Goal: Task Accomplishment & Management: Use online tool/utility

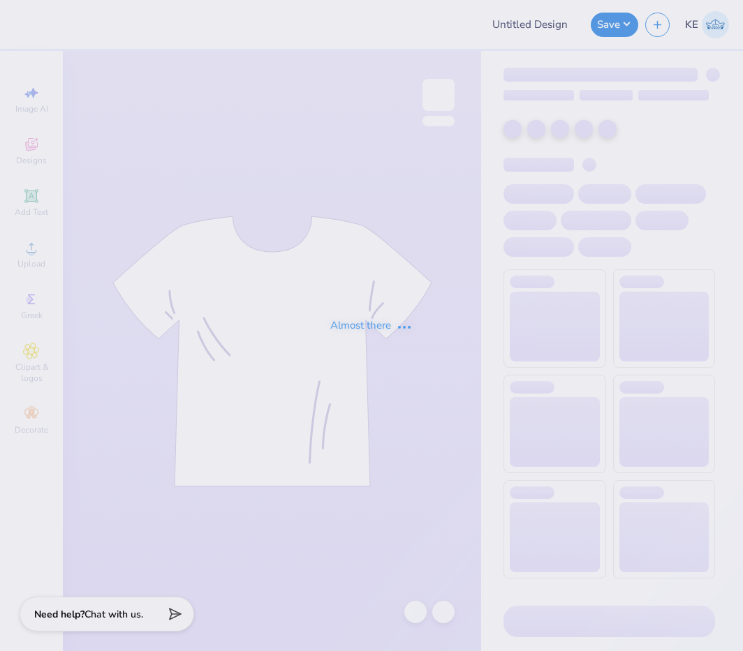
type input "Widen Your Perspective"
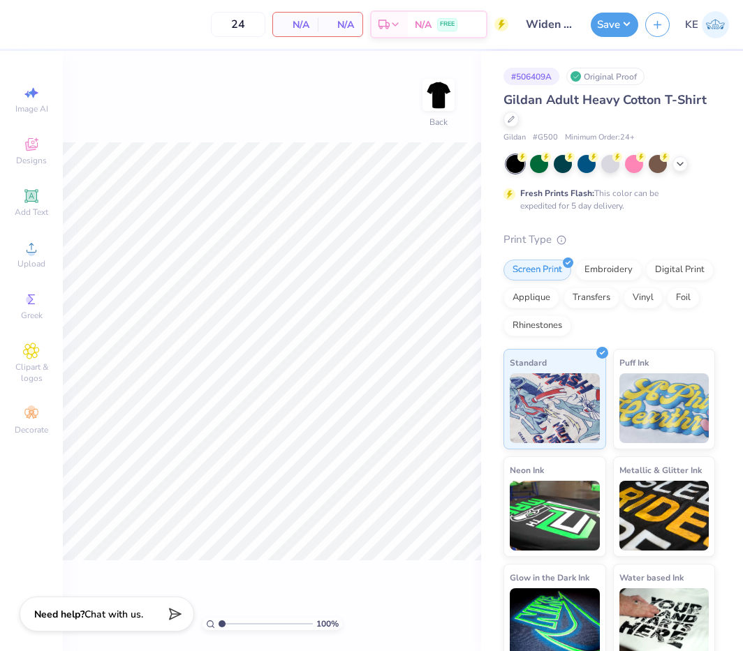
click at [3, 249] on div "Image AI Designs Add Text Upload Greek Clipart & logos Decorate" at bounding box center [31, 351] width 63 height 600
click at [13, 253] on div "Upload" at bounding box center [31, 254] width 49 height 41
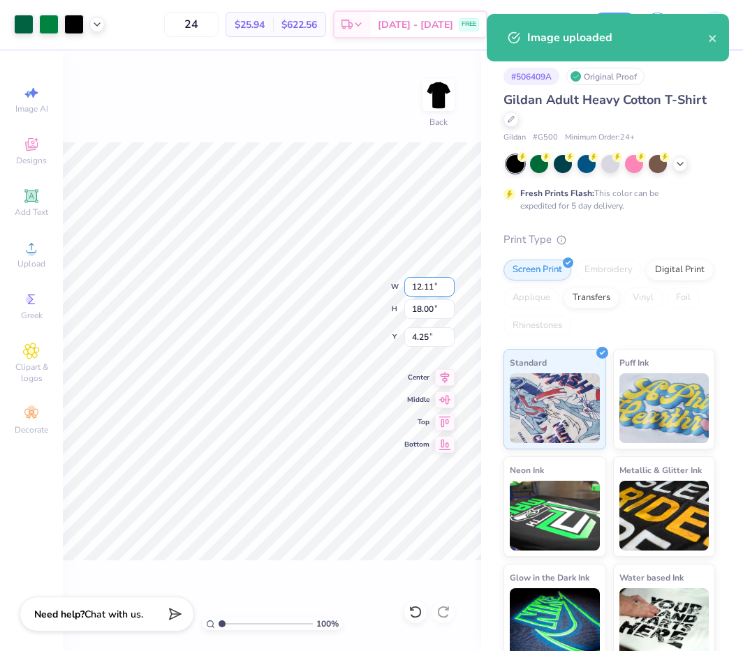
click at [430, 282] on input "12.11" at bounding box center [429, 287] width 50 height 20
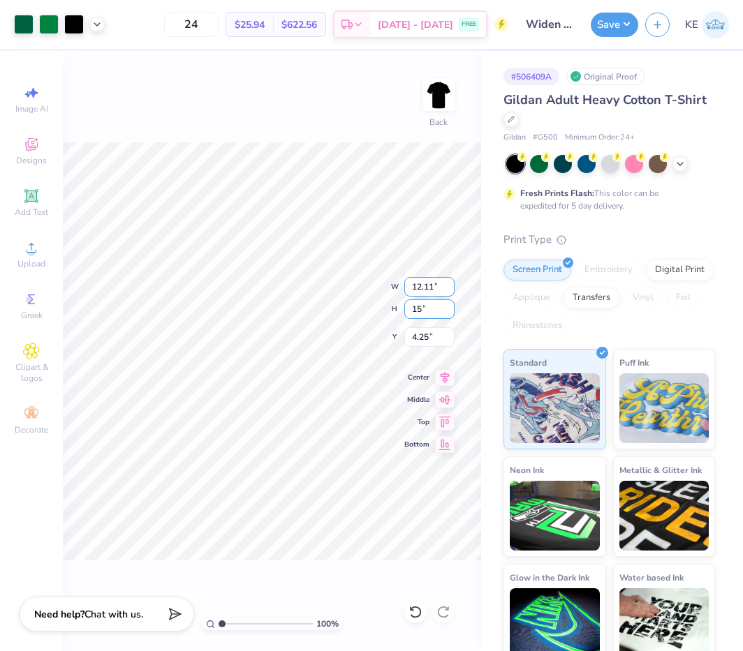
type input "15"
type input "10.10"
type input "15.00"
click at [412, 336] on input "5.75" at bounding box center [429, 337] width 50 height 20
type input "3.00"
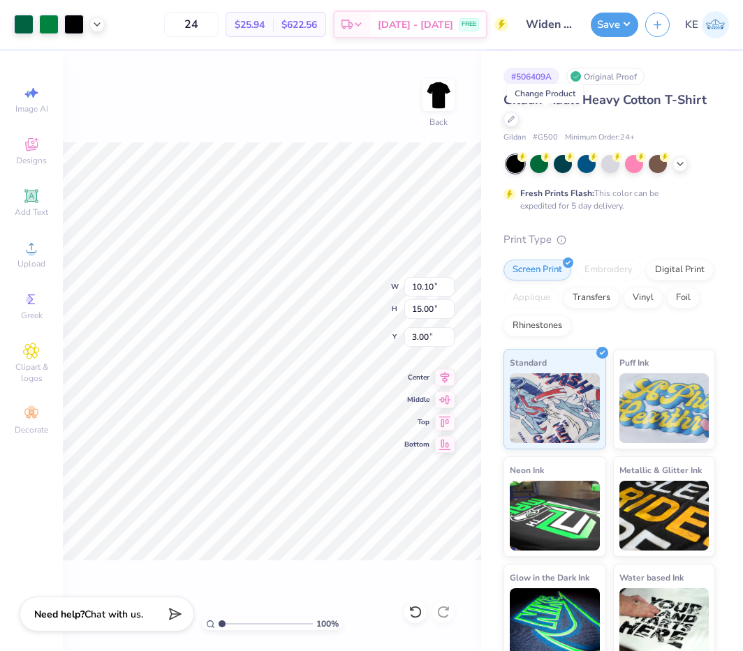
click at [322, 140] on div "100 % Back W 10.10 10.10 " H 15.00 15.00 " Y 3.00 3.00 " Center Middle Top Bott…" at bounding box center [272, 351] width 418 height 600
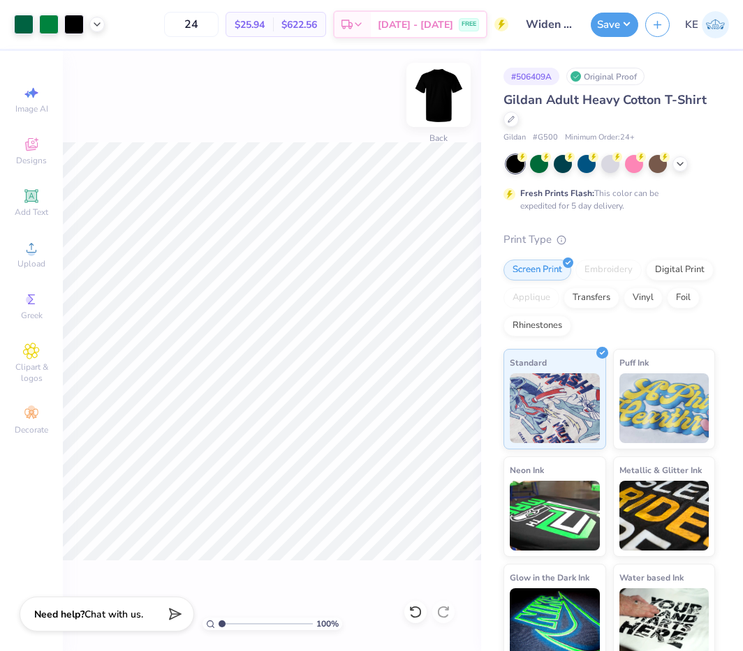
click at [431, 92] on img at bounding box center [438, 95] width 56 height 56
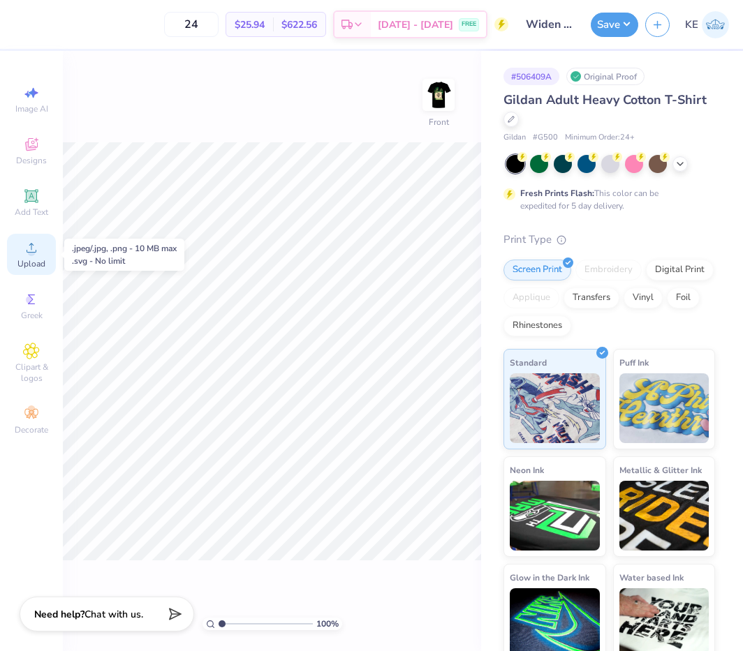
click at [27, 256] on div "Upload" at bounding box center [31, 254] width 49 height 41
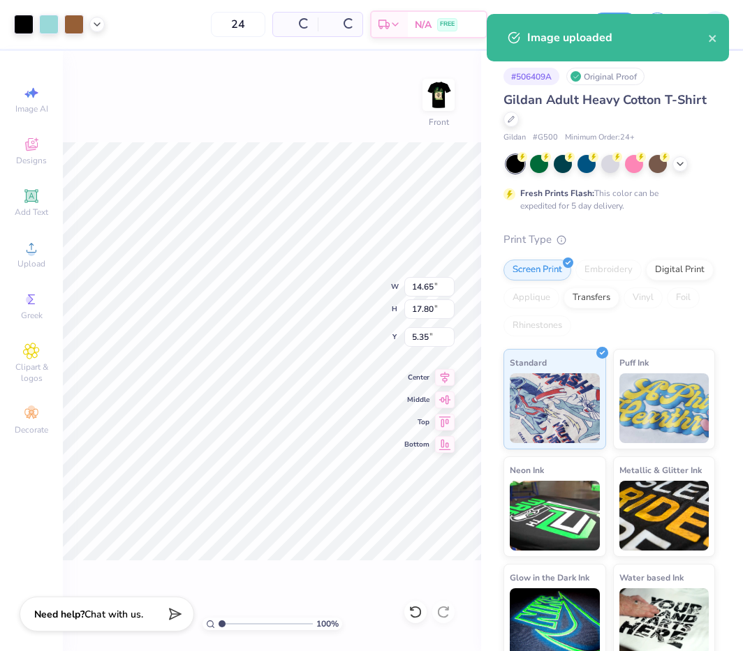
click at [436, 94] on img at bounding box center [438, 95] width 28 height 28
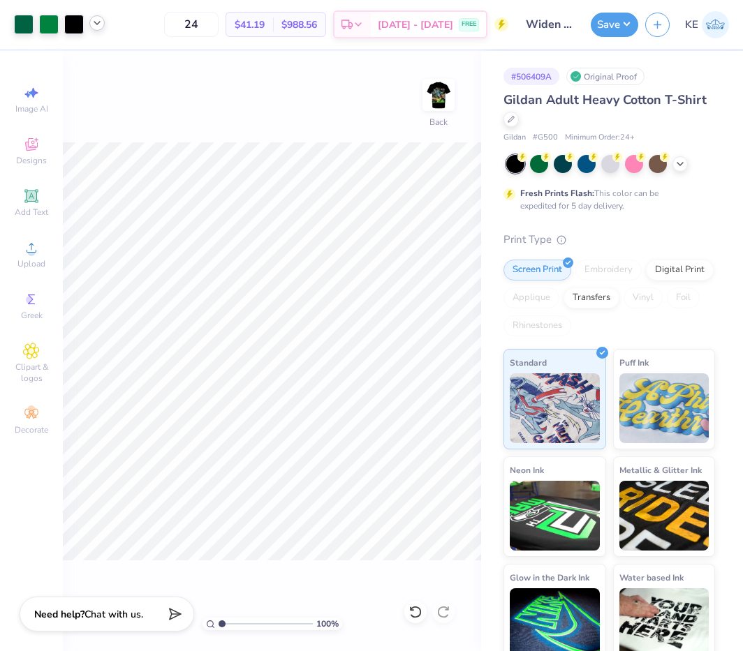
click at [99, 29] on div at bounding box center [96, 22] width 15 height 15
click at [99, 22] on icon at bounding box center [96, 22] width 11 height 11
click at [445, 96] on img at bounding box center [438, 95] width 56 height 56
click at [100, 24] on icon at bounding box center [96, 22] width 11 height 11
click at [425, 306] on input "17.80" at bounding box center [429, 309] width 50 height 20
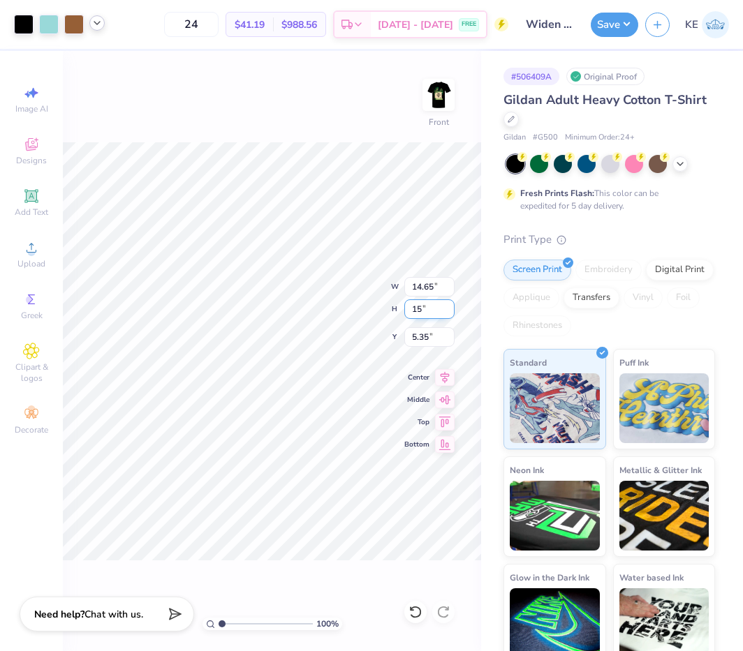
type input "15"
type input "12.35"
type input "15.00"
click at [427, 339] on input "6.75" at bounding box center [429, 337] width 50 height 20
type input "3.00"
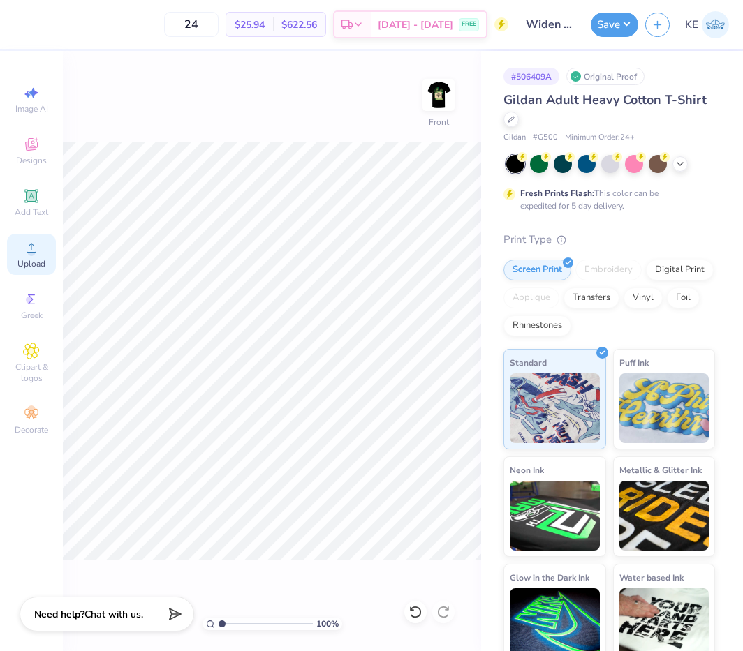
click at [36, 242] on icon at bounding box center [31, 247] width 17 height 17
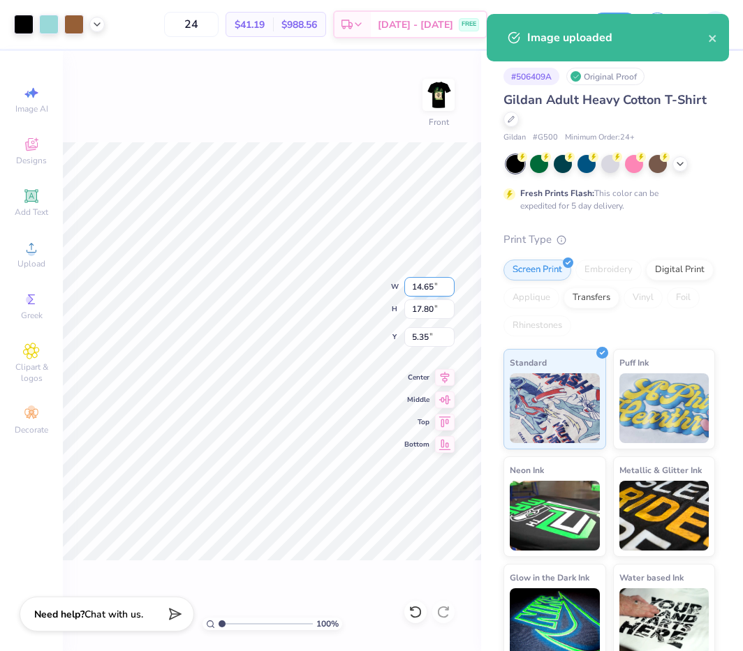
click at [424, 284] on input "14.65" at bounding box center [429, 287] width 50 height 20
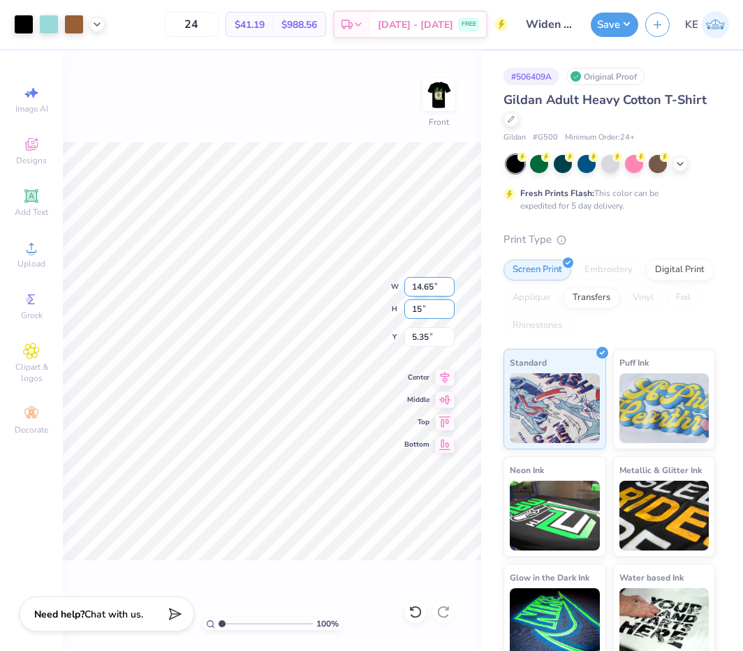
type input "15"
type input "12.35"
type input "15.00"
click at [421, 339] on input "6.75" at bounding box center [429, 337] width 50 height 20
type input "3.00"
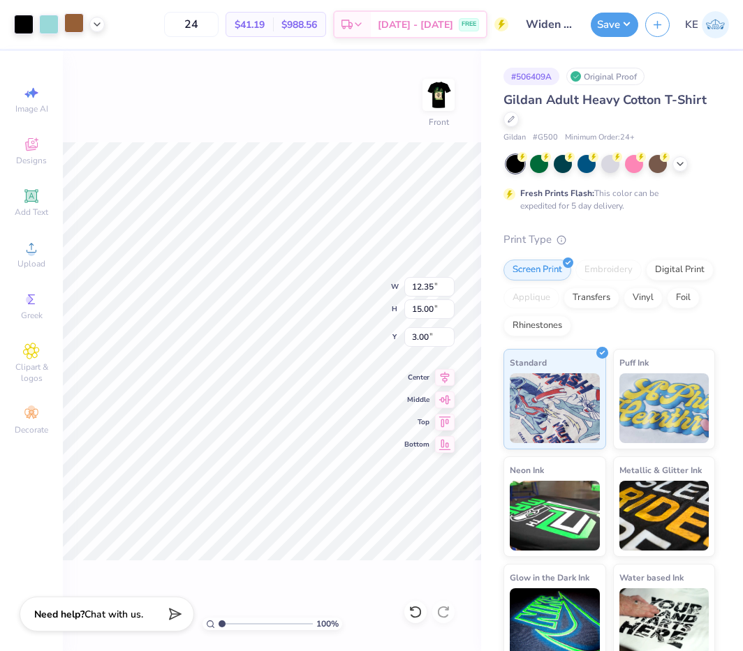
click at [80, 33] on div at bounding box center [74, 23] width 20 height 20
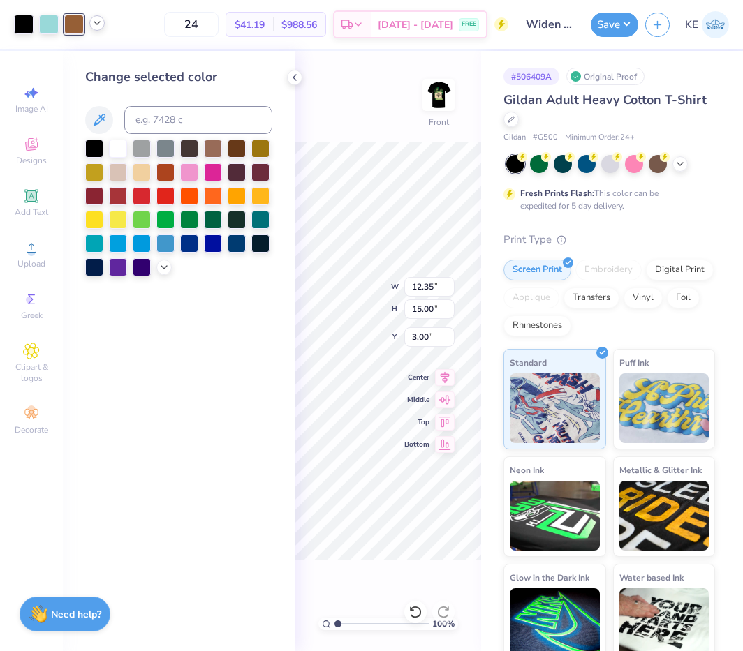
click at [98, 24] on icon at bounding box center [96, 22] width 11 height 11
click at [73, 58] on div at bounding box center [71, 59] width 20 height 20
click at [165, 269] on icon at bounding box center [163, 265] width 11 height 11
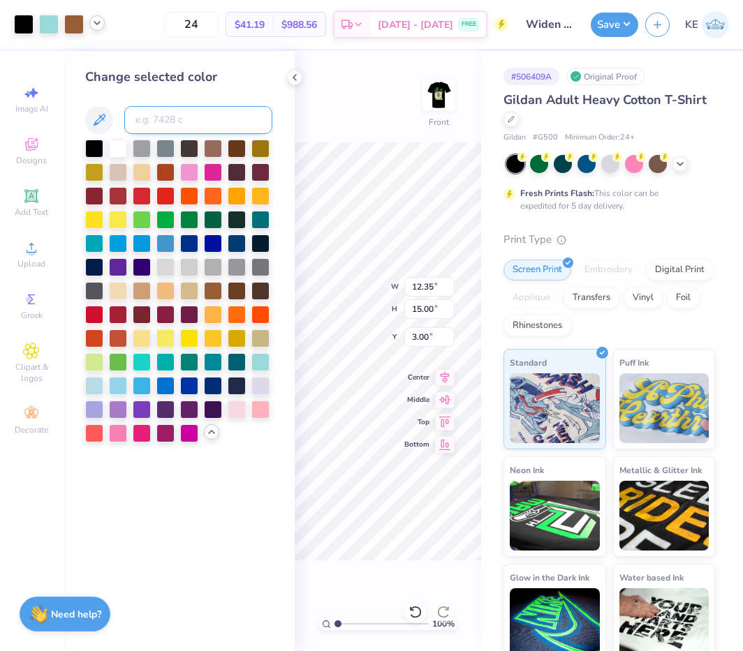
click at [189, 119] on input at bounding box center [198, 120] width 148 height 28
type input "CG 1 C"
click at [96, 22] on icon at bounding box center [96, 22] width 11 height 11
click at [66, 63] on div at bounding box center [71, 60] width 20 height 20
click at [187, 124] on input "CG 1 C" at bounding box center [198, 120] width 148 height 28
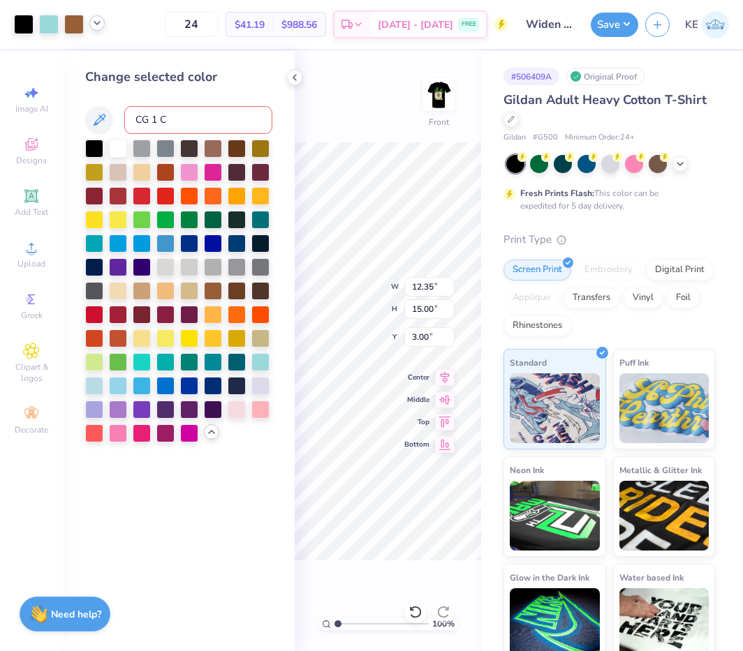
click at [187, 124] on input "CG 1 C" at bounding box center [198, 120] width 148 height 28
click at [295, 82] on icon at bounding box center [294, 77] width 11 height 11
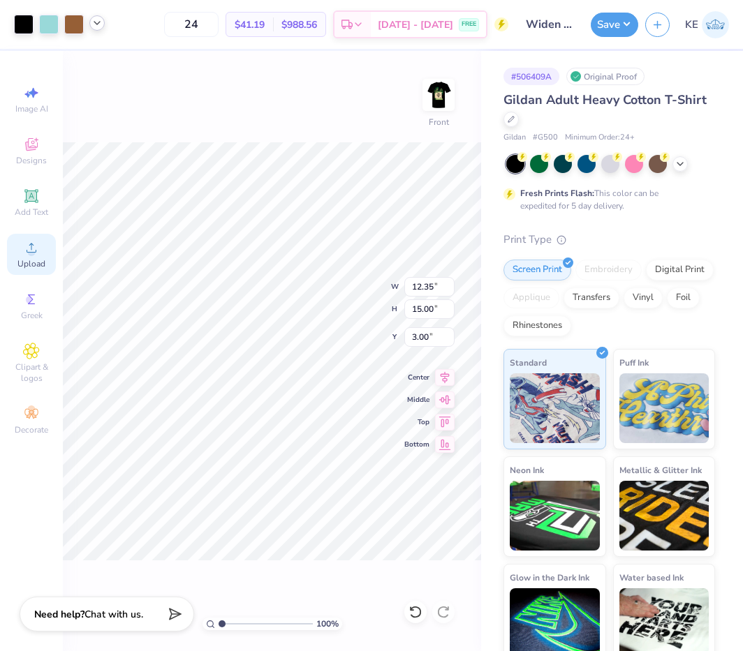
click at [33, 252] on icon at bounding box center [32, 248] width 10 height 10
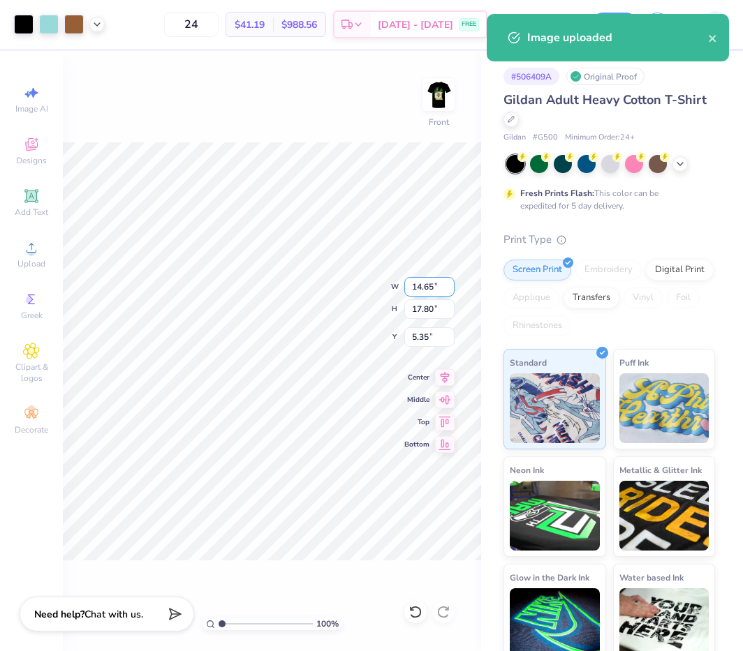
click at [429, 290] on input "14.65" at bounding box center [429, 287] width 50 height 20
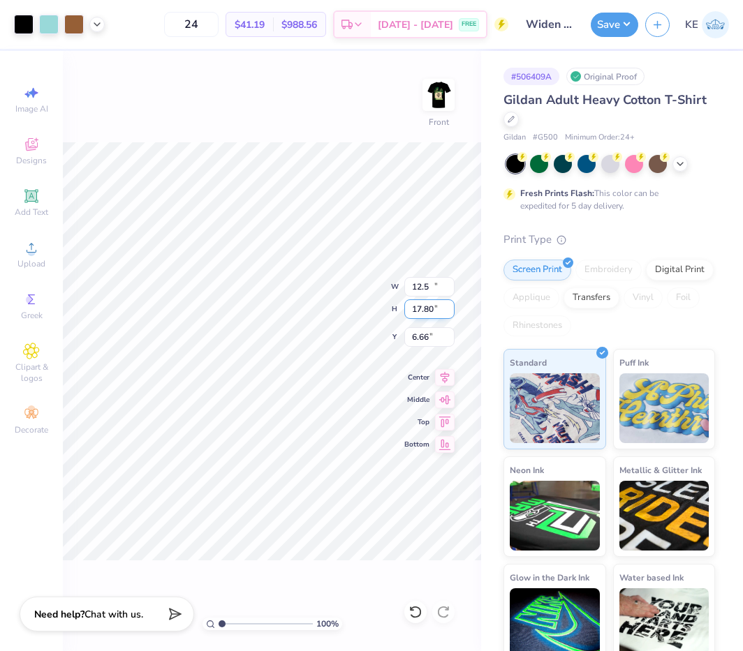
type input "12.50"
type input "15.19"
type input "6.66"
click at [430, 315] on input "15.19" at bounding box center [429, 309] width 50 height 20
type input "15"
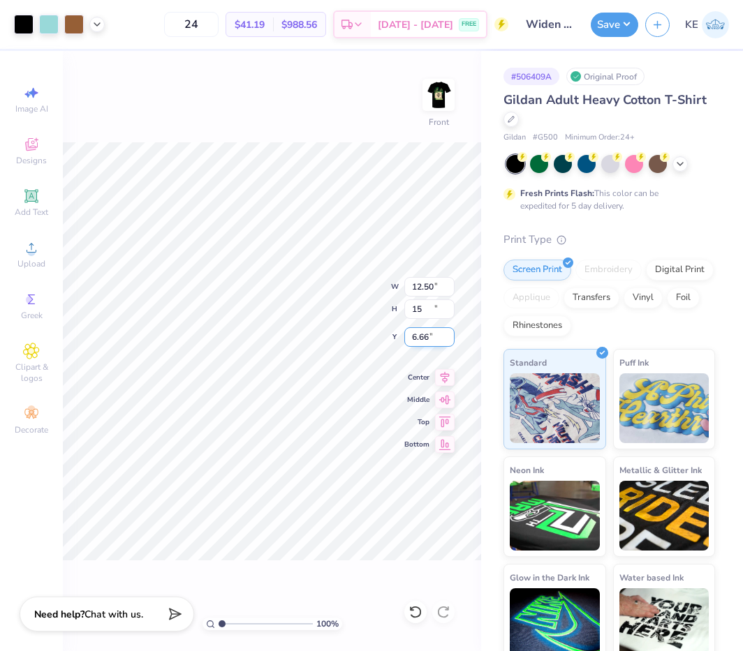
type input "12.35"
type input "15.00"
type input "3.00"
click at [600, 34] on button "Save" at bounding box center [613, 22] width 47 height 24
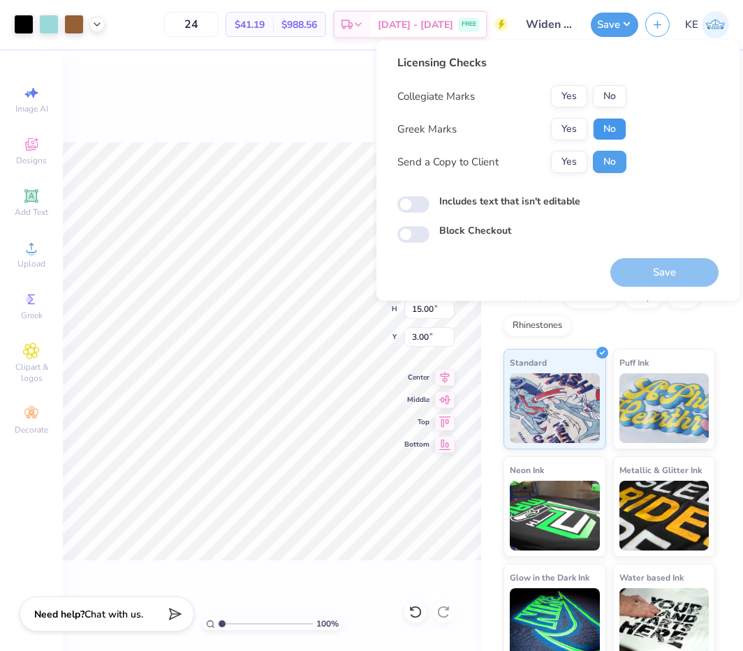
click at [604, 119] on button "No" at bounding box center [610, 129] width 34 height 22
click at [605, 94] on button "No" at bounding box center [610, 96] width 34 height 22
click at [686, 271] on button "Save" at bounding box center [664, 272] width 108 height 29
click at [626, 24] on button "Save" at bounding box center [613, 25] width 47 height 24
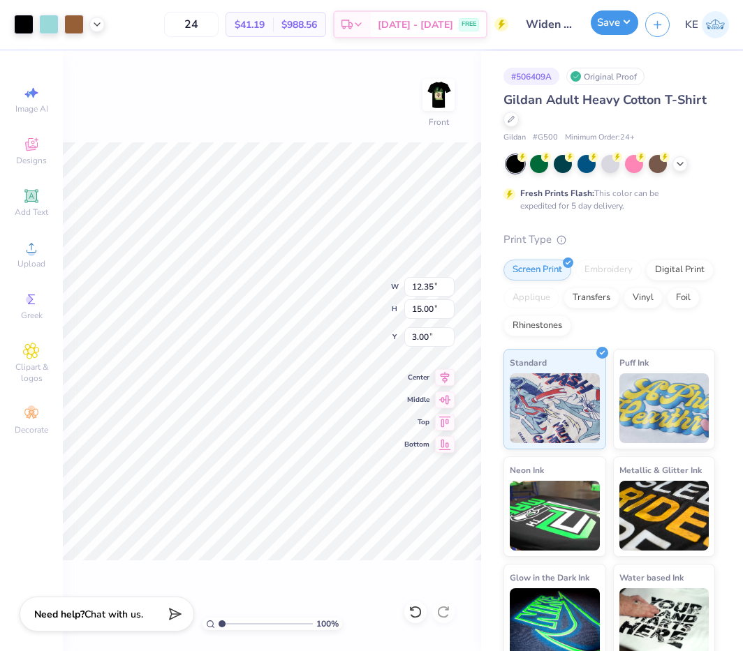
click at [634, 19] on button "Save" at bounding box center [613, 22] width 47 height 24
